Goal: Information Seeking & Learning: Learn about a topic

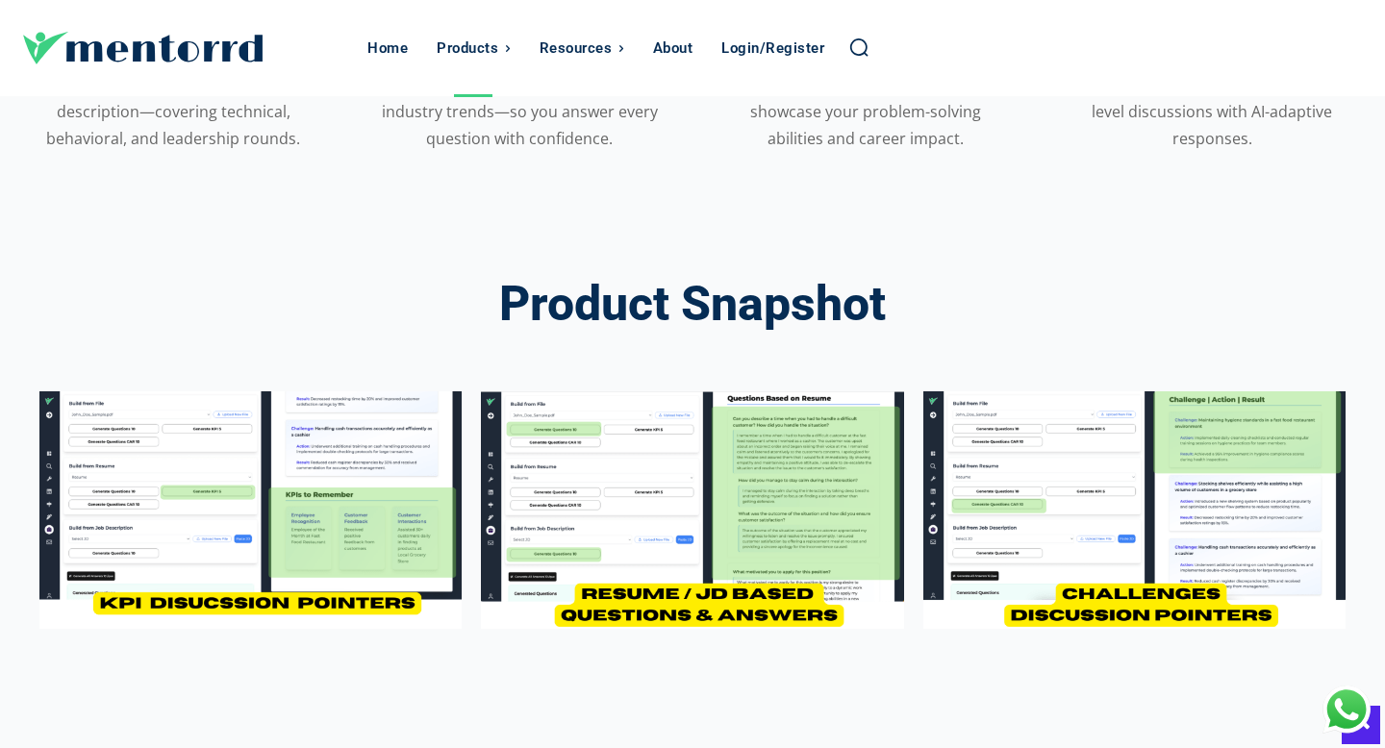
scroll to position [2288, 0]
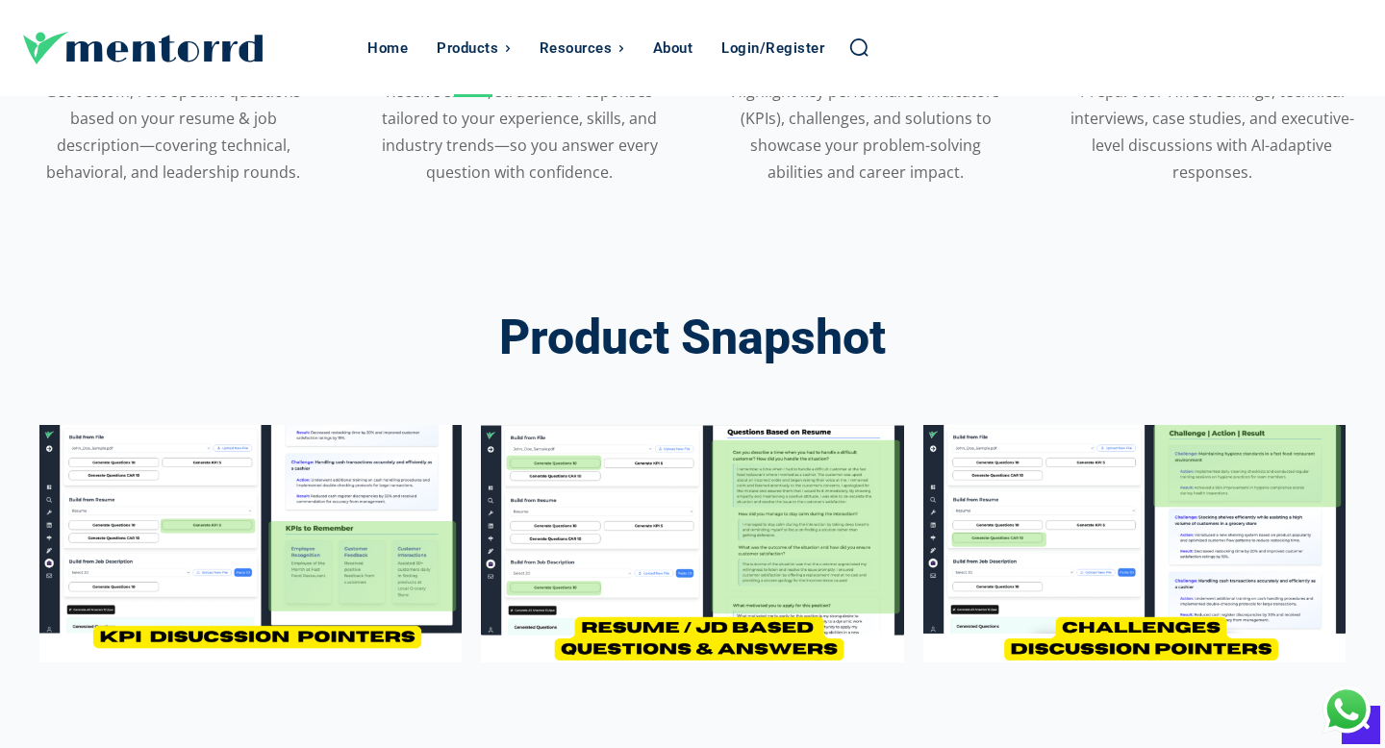
click at [730, 466] on img at bounding box center [692, 544] width 422 height 238
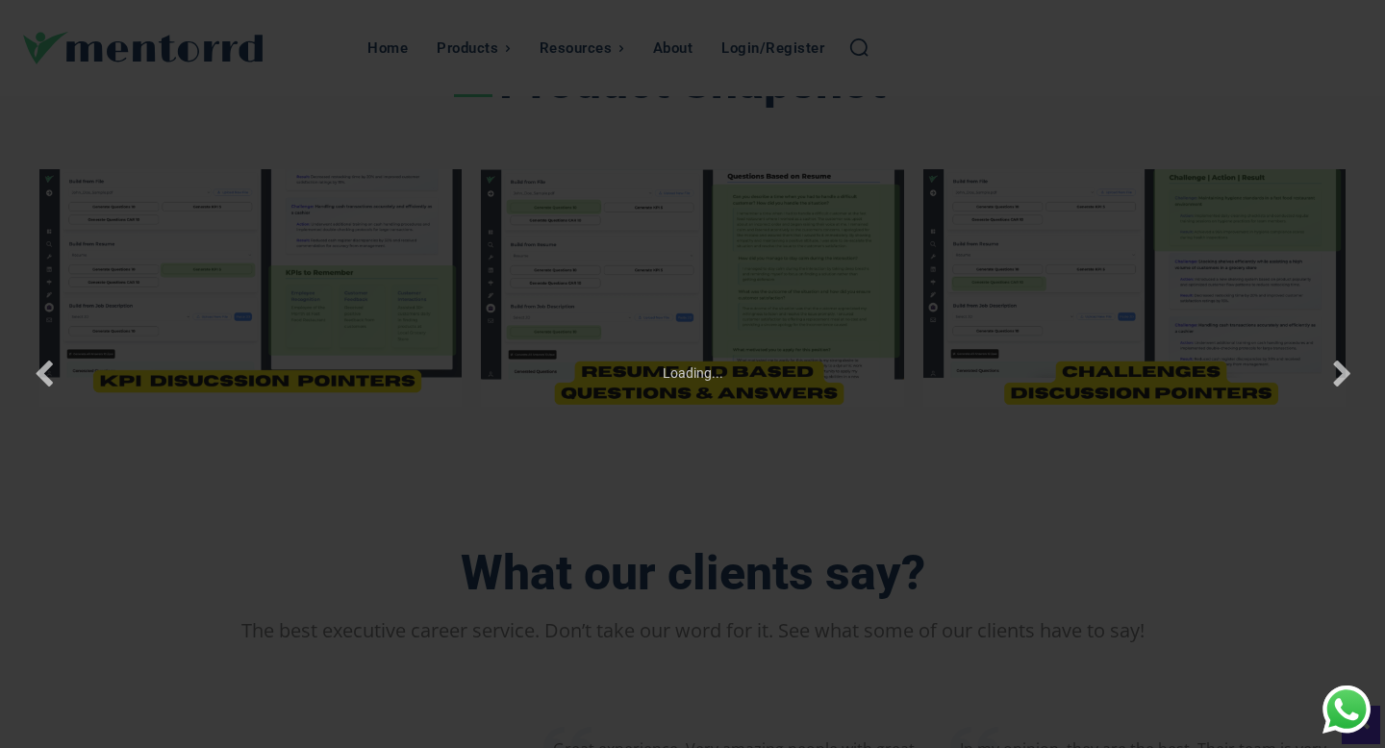
scroll to position [2564, 0]
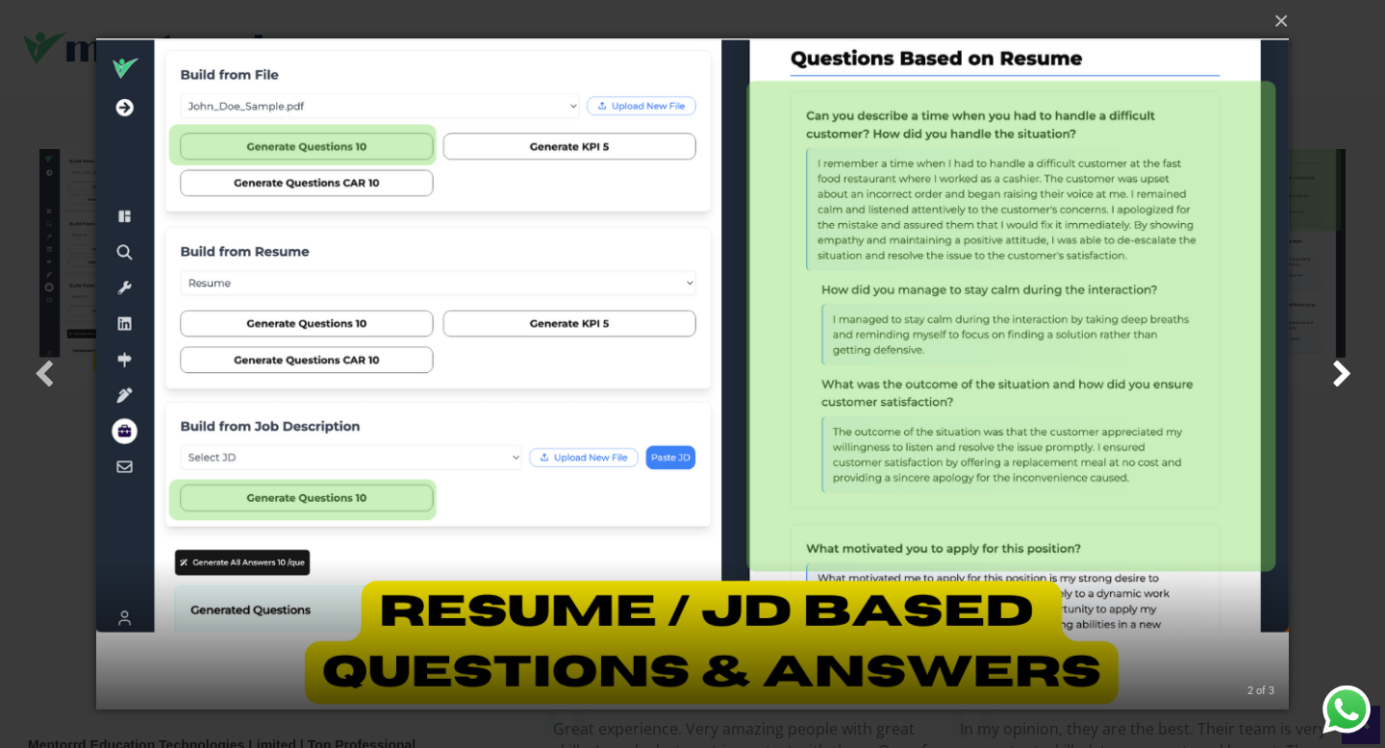
click at [1341, 367] on button "button" at bounding box center [1341, 374] width 87 height 106
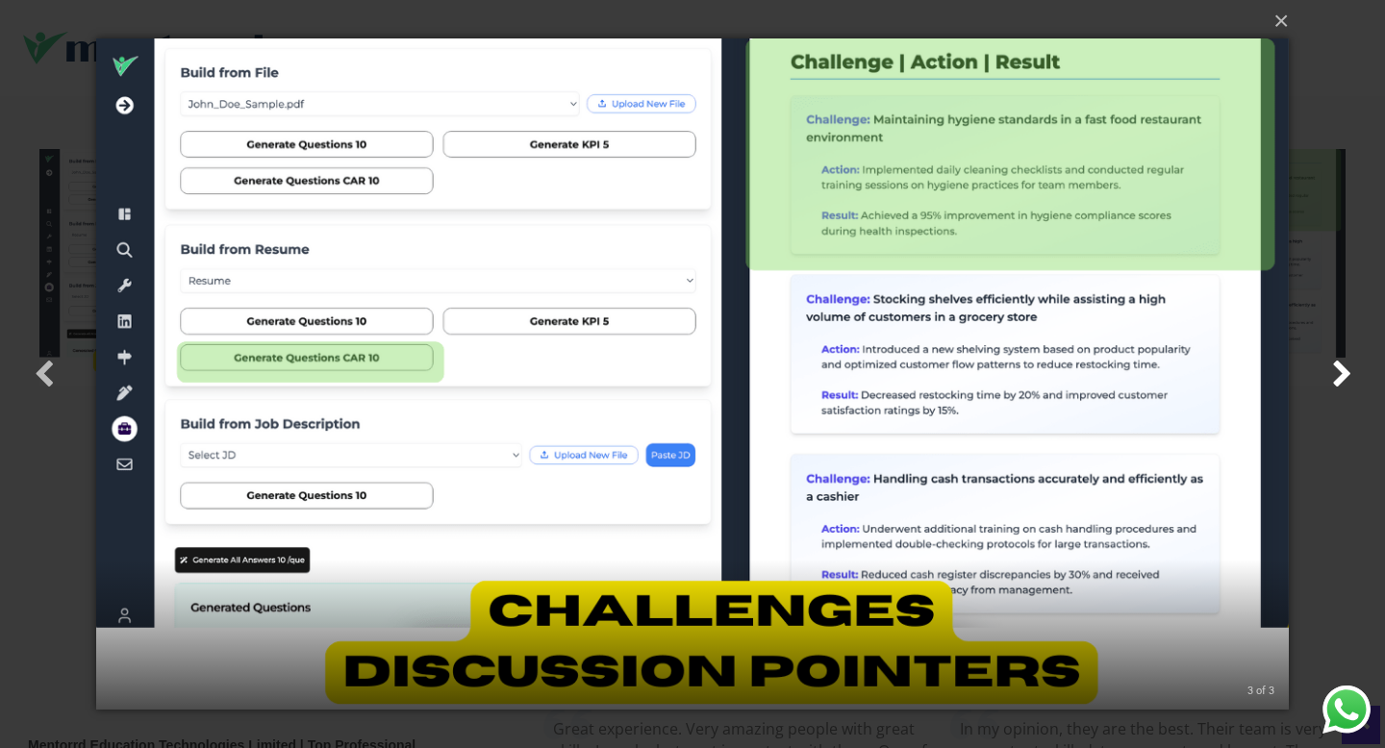
click at [1341, 367] on button "button" at bounding box center [1341, 374] width 87 height 106
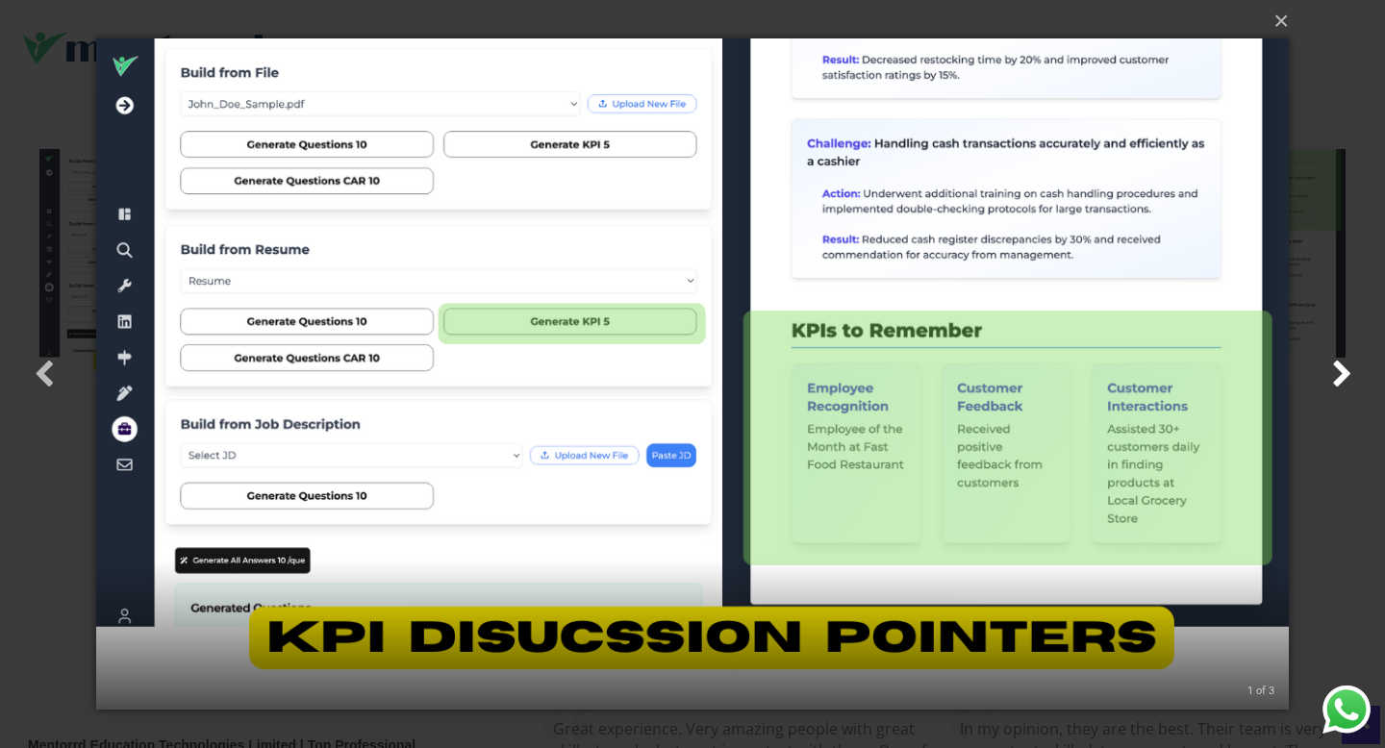
click at [1341, 367] on button "button" at bounding box center [1341, 374] width 87 height 106
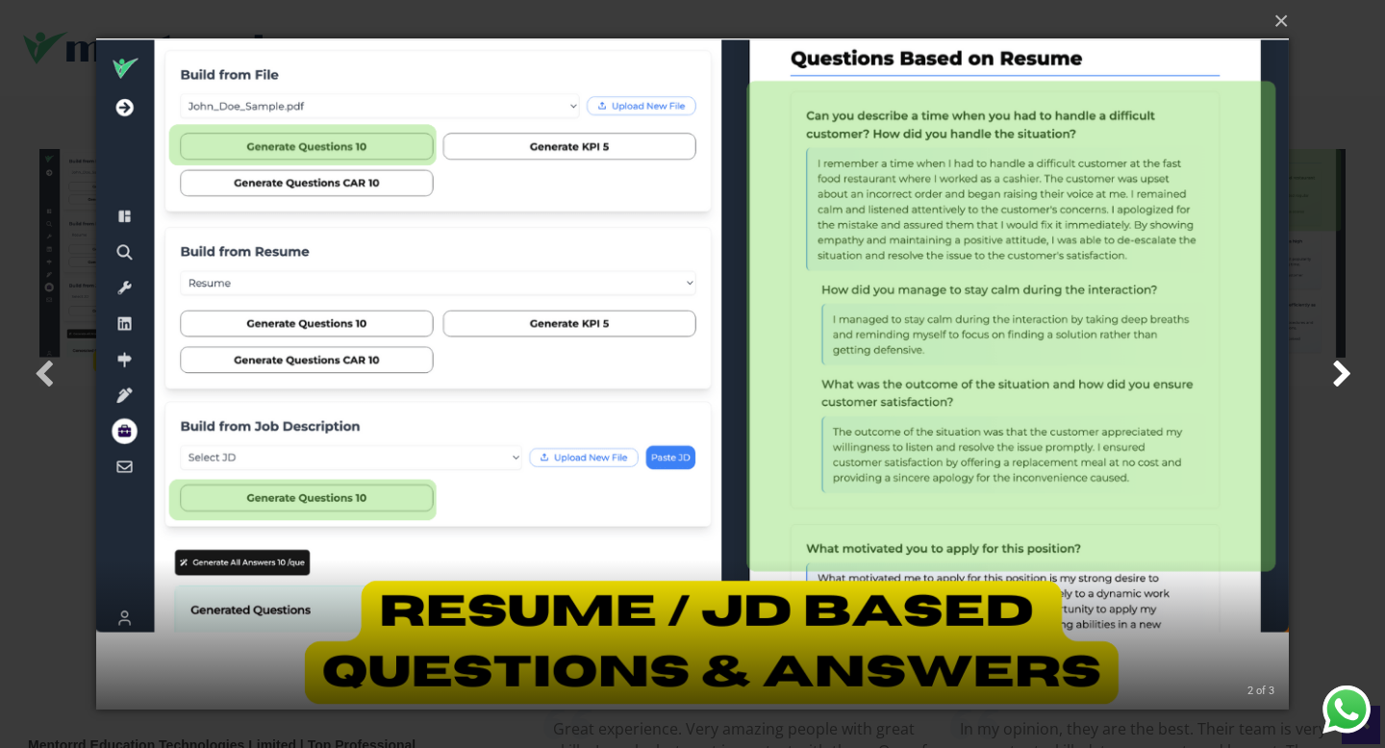
click at [1341, 367] on button "button" at bounding box center [1341, 374] width 87 height 106
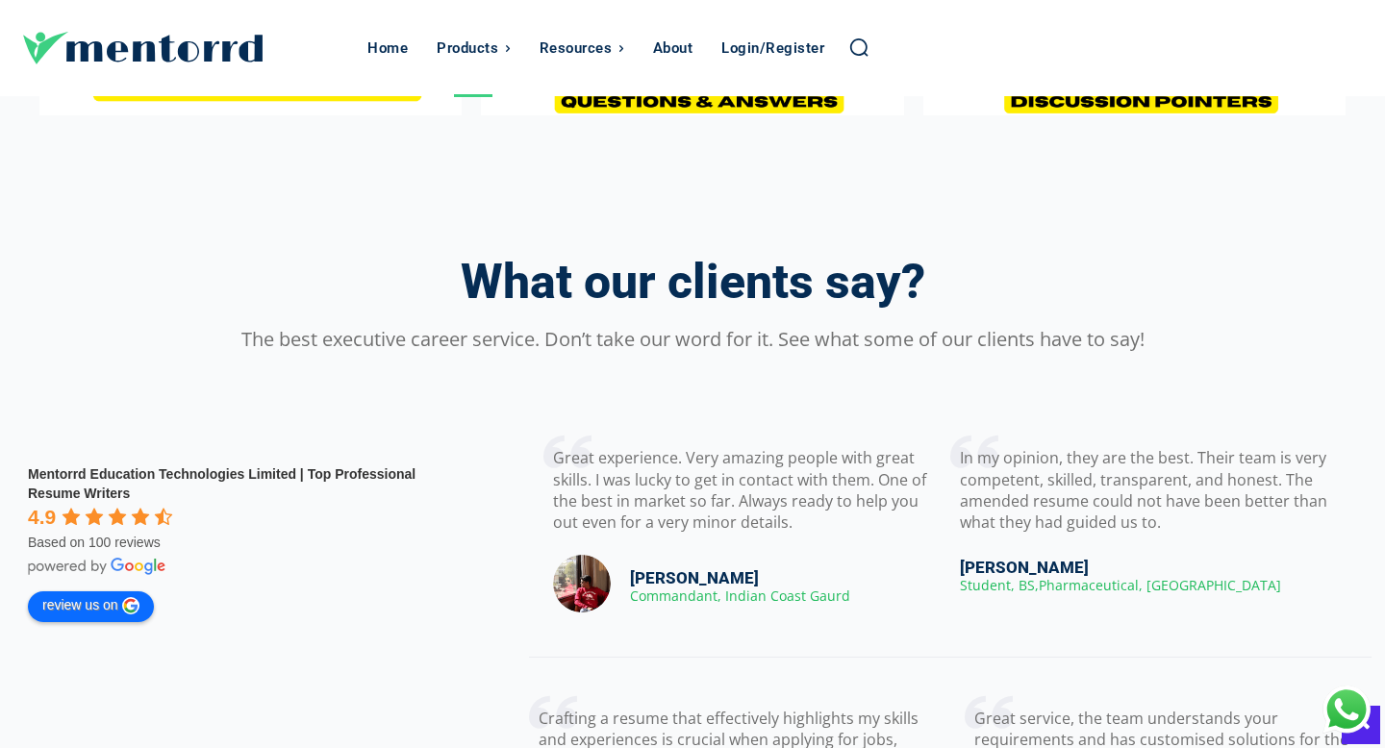
scroll to position [2838, 0]
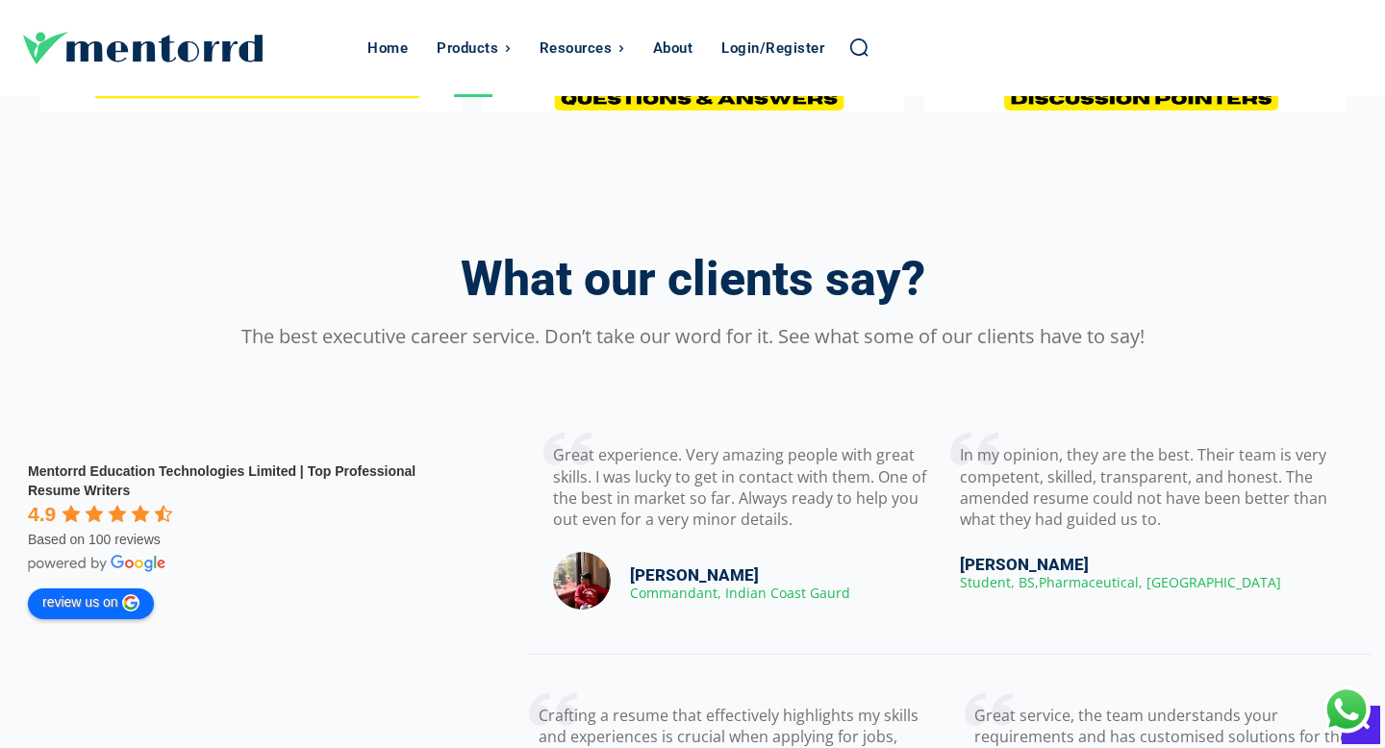
click at [699, 364] on div at bounding box center [692, 369] width 1339 height 22
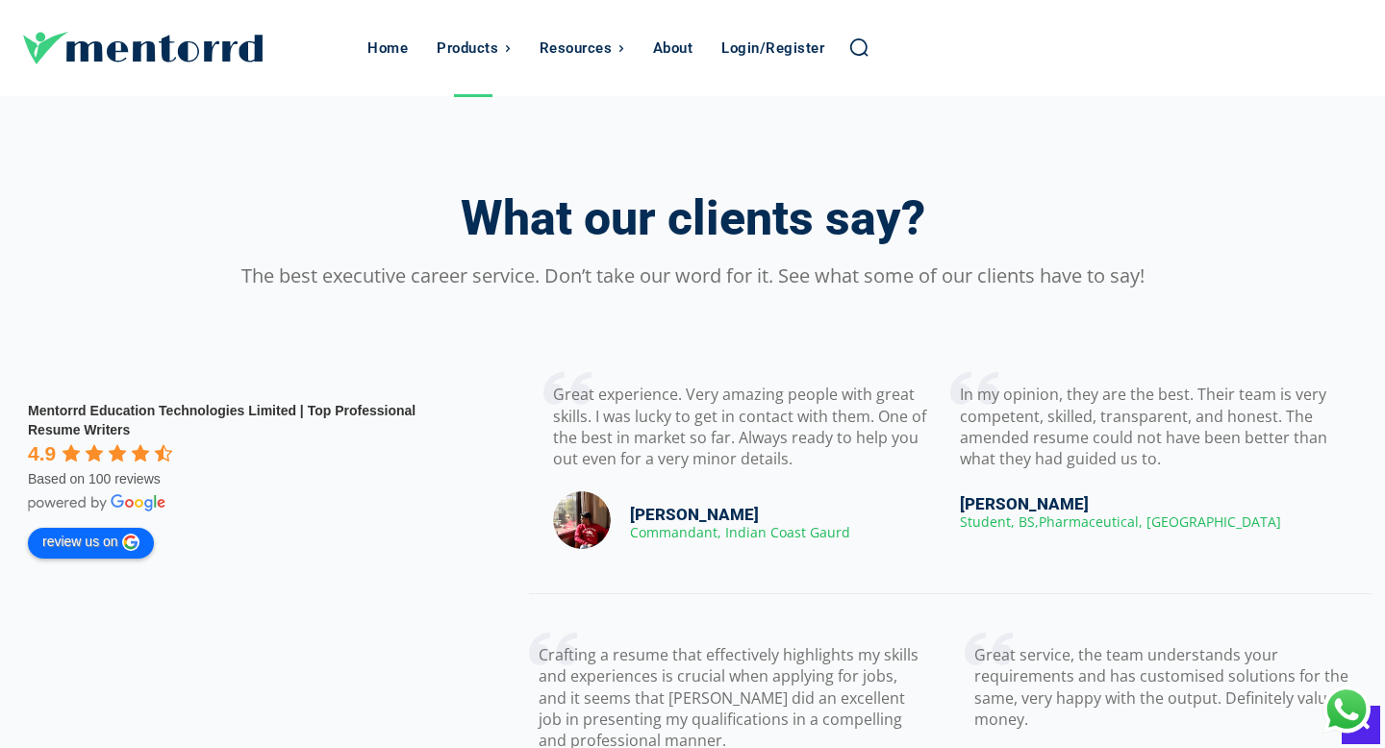
scroll to position [2912, 0]
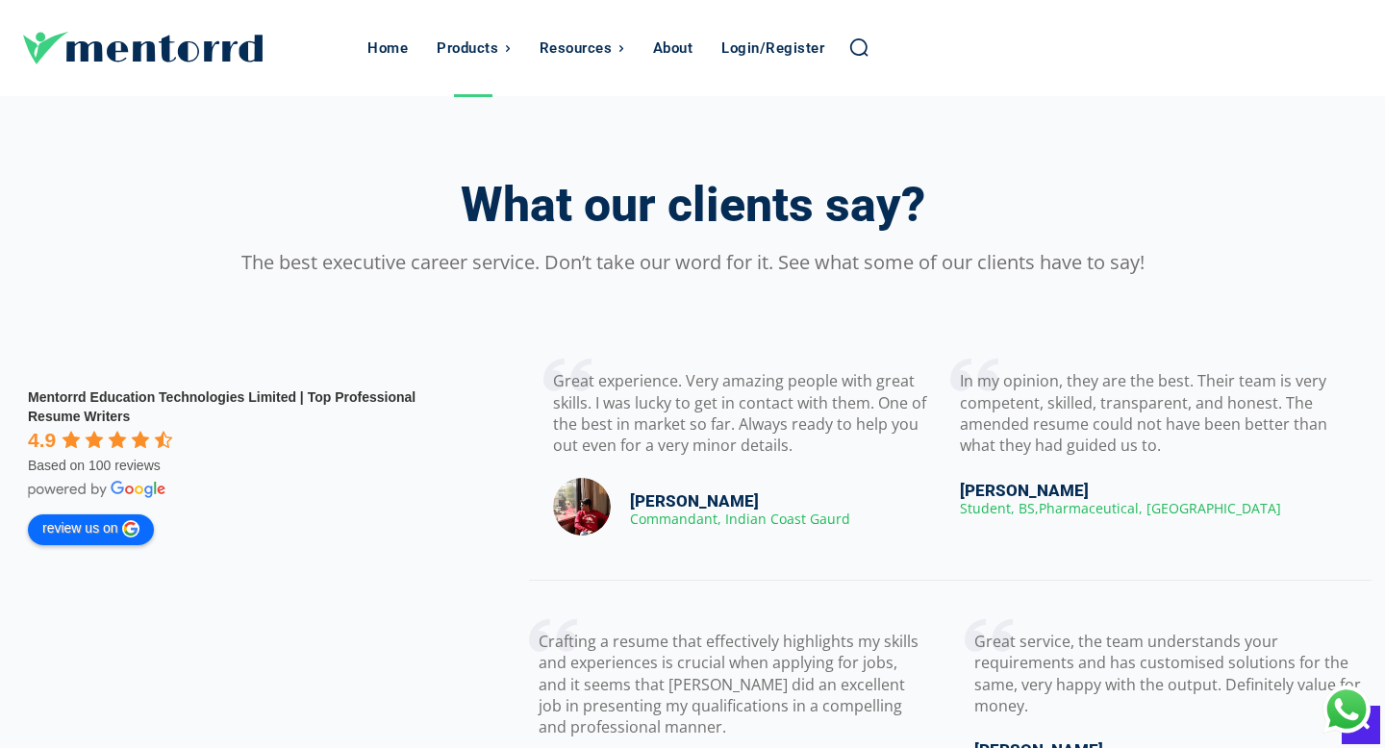
click at [681, 284] on div at bounding box center [692, 295] width 1339 height 22
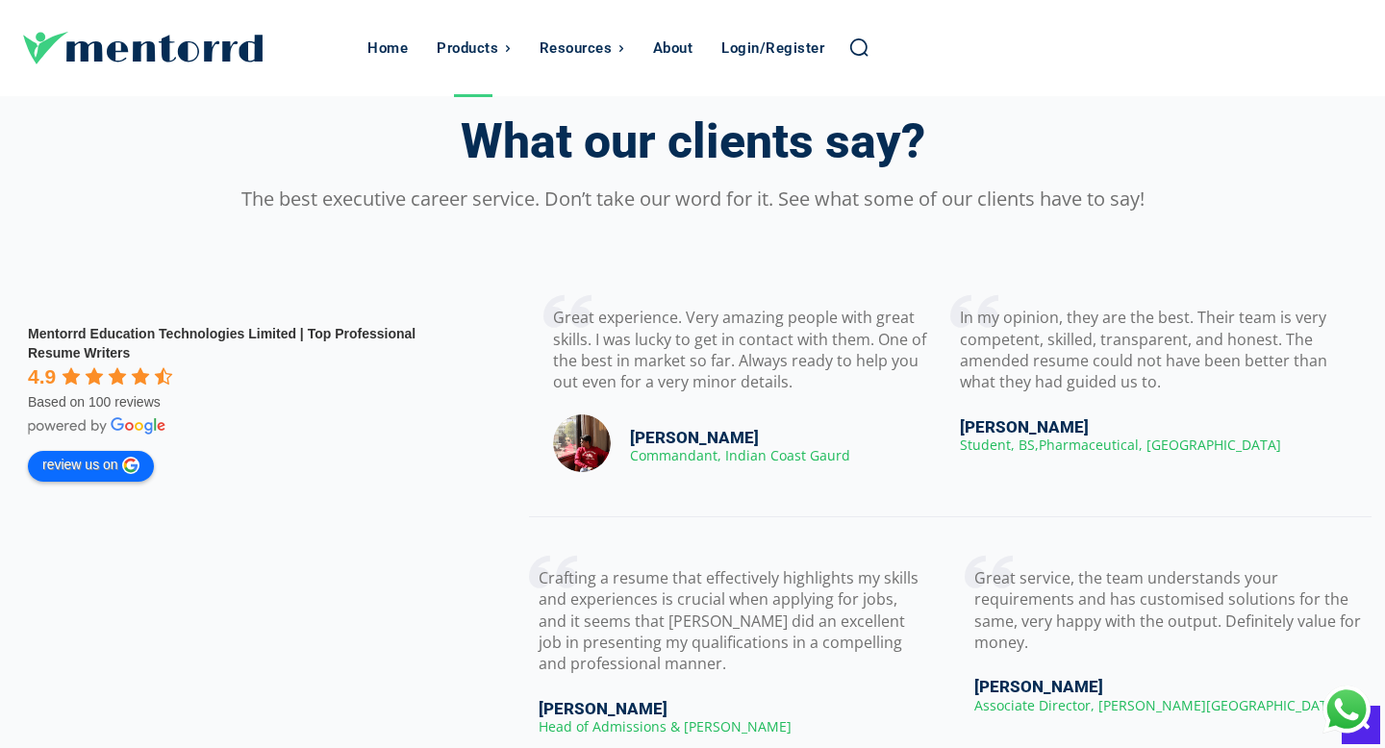
scroll to position [2976, 0]
click at [485, 223] on div at bounding box center [692, 230] width 1339 height 22
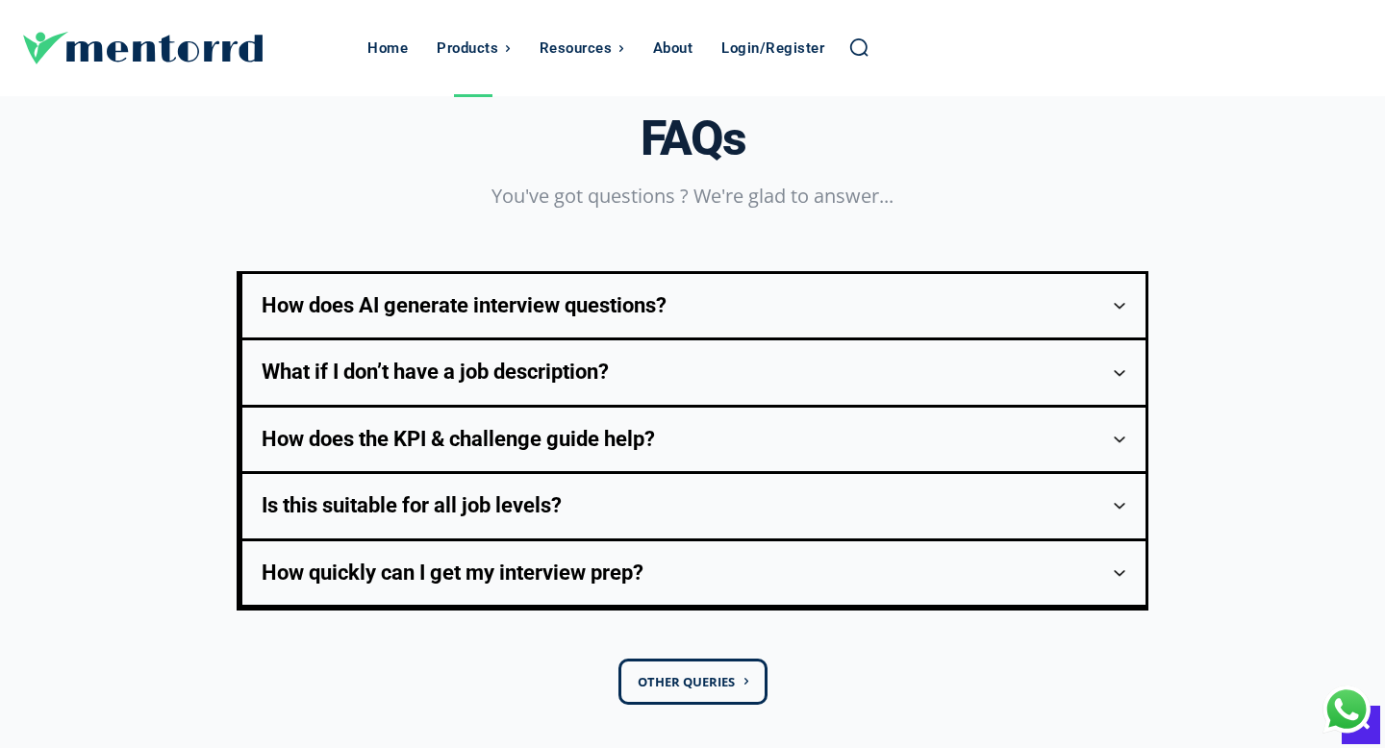
scroll to position [3878, 0]
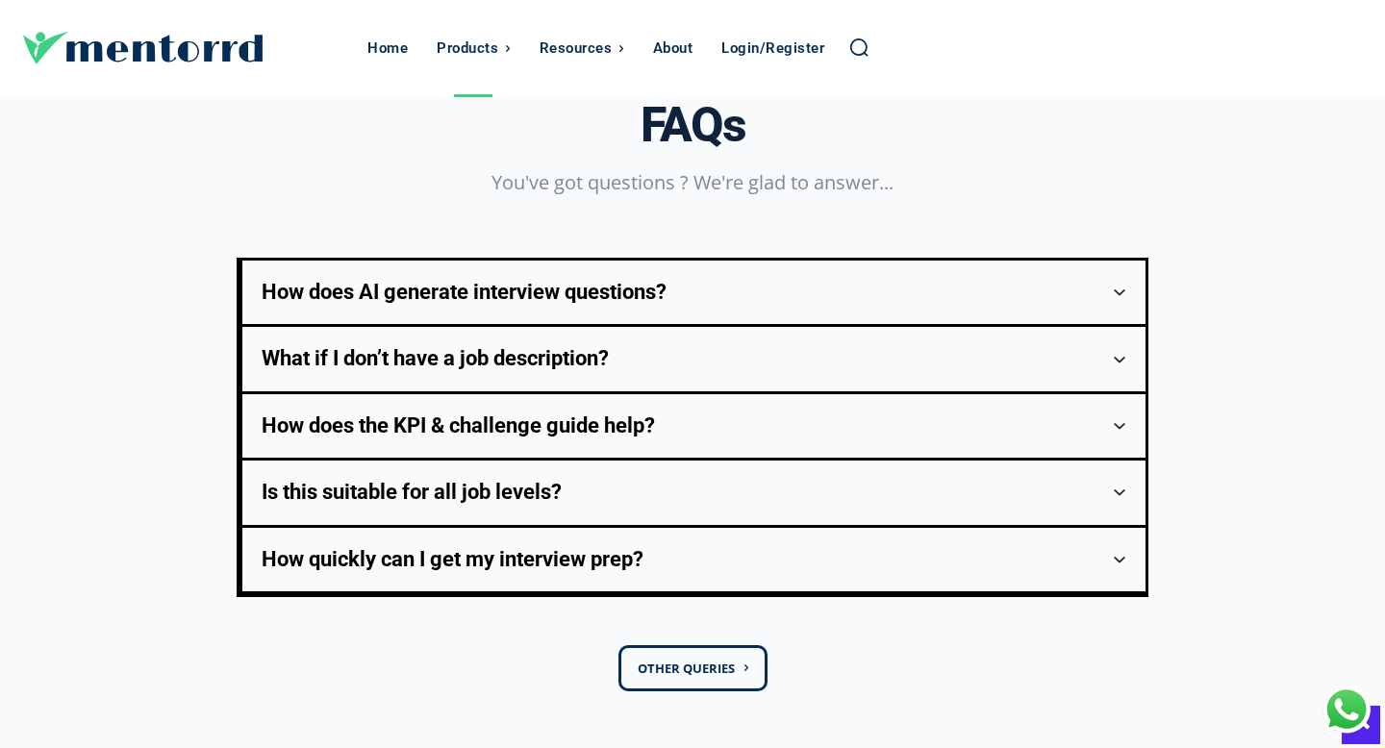
click at [476, 280] on div "How does AI generate interview questions?" at bounding box center [694, 292] width 865 height 25
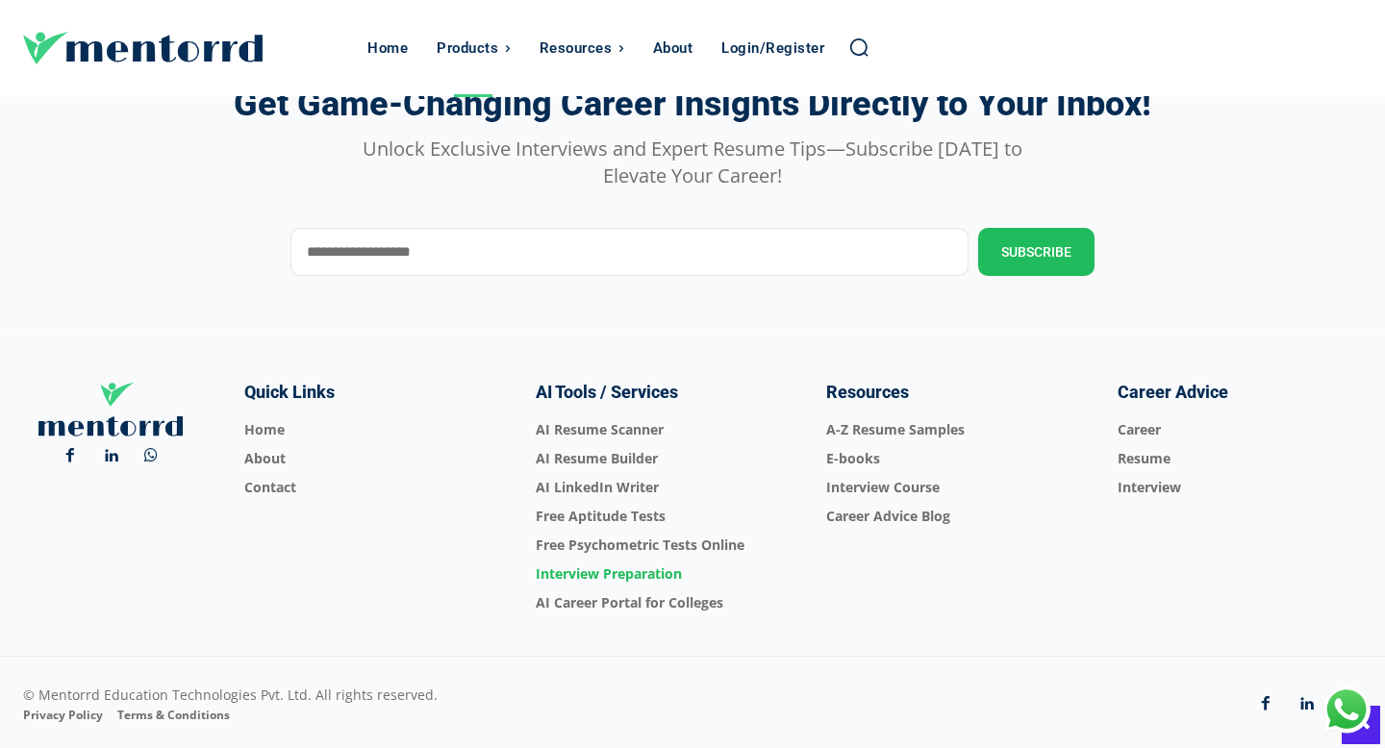
scroll to position [6723, 0]
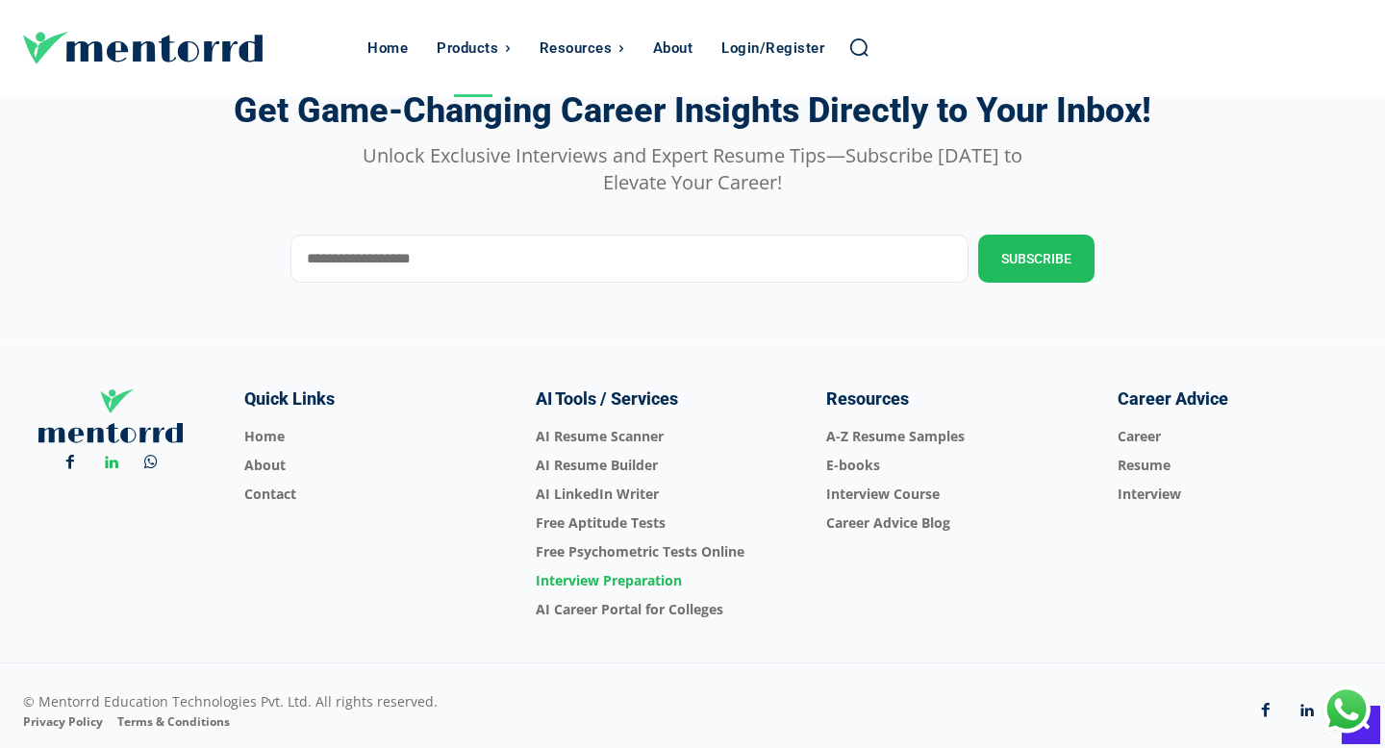
click at [108, 479] on icon at bounding box center [111, 463] width 13 height 31
